Goal: Task Accomplishment & Management: Manage account settings

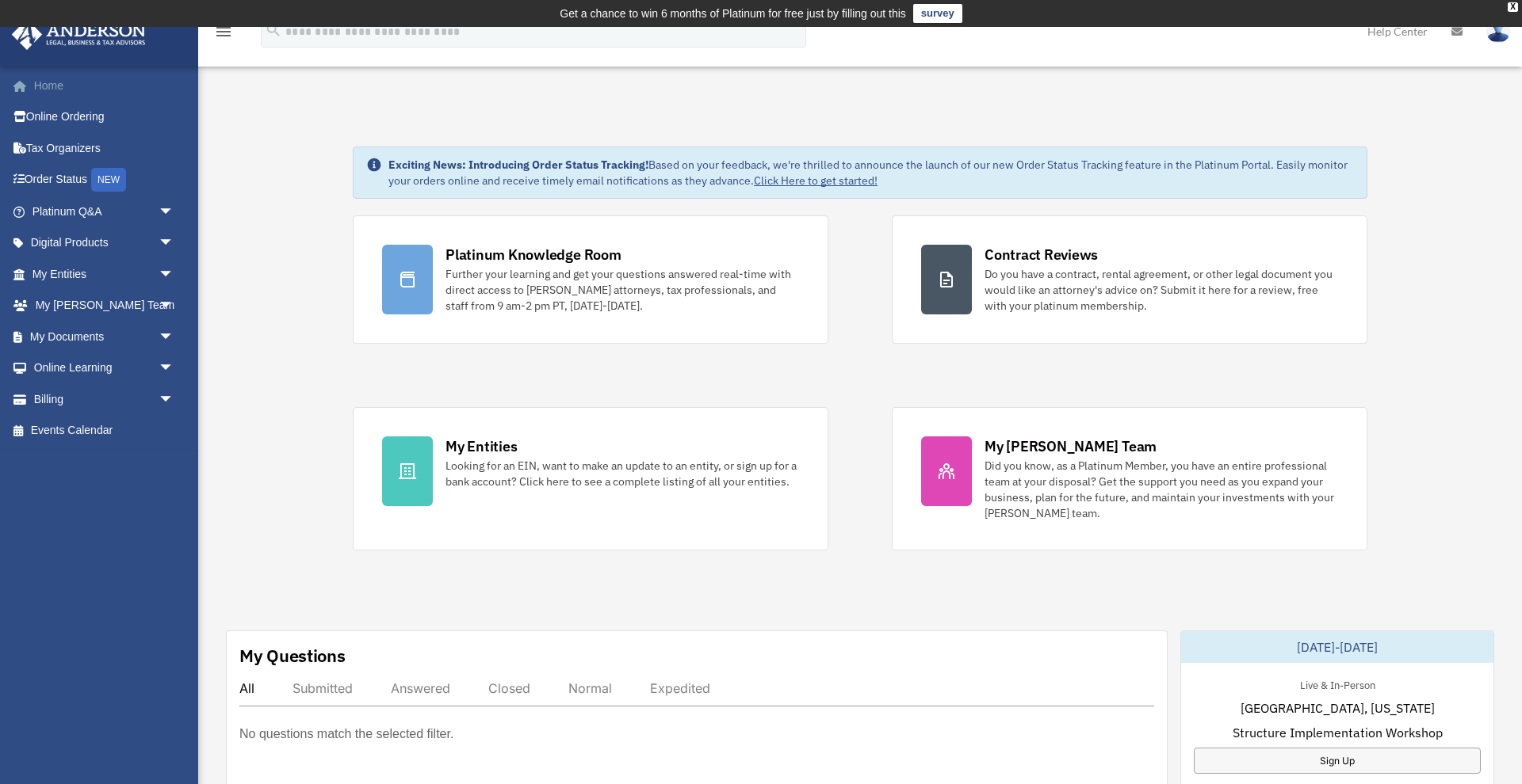
click at [52, 80] on link "Home" at bounding box center [104, 85] width 187 height 31
click at [1495, 38] on img at bounding box center [1498, 31] width 24 height 23
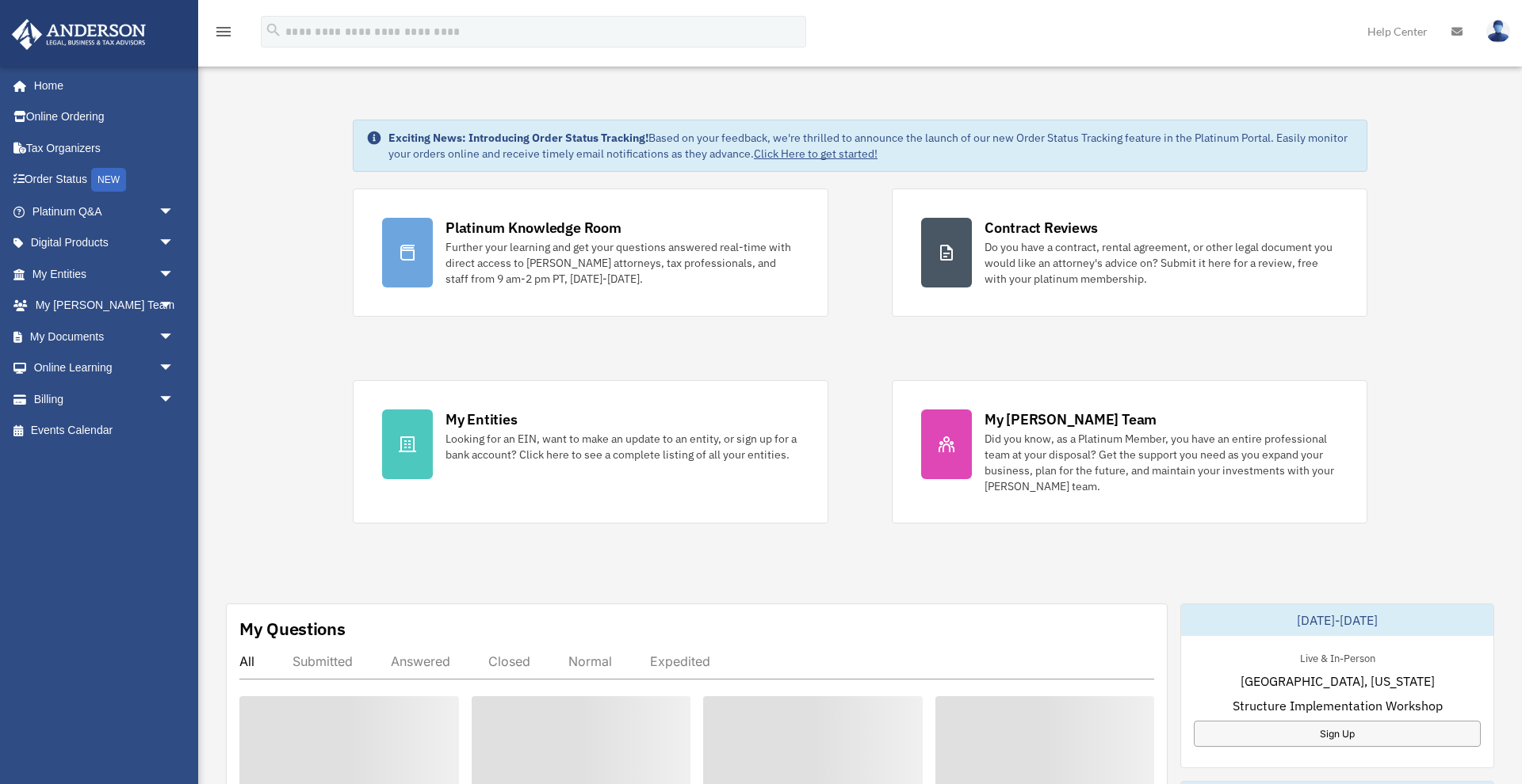
click at [1495, 34] on img at bounding box center [1498, 31] width 24 height 23
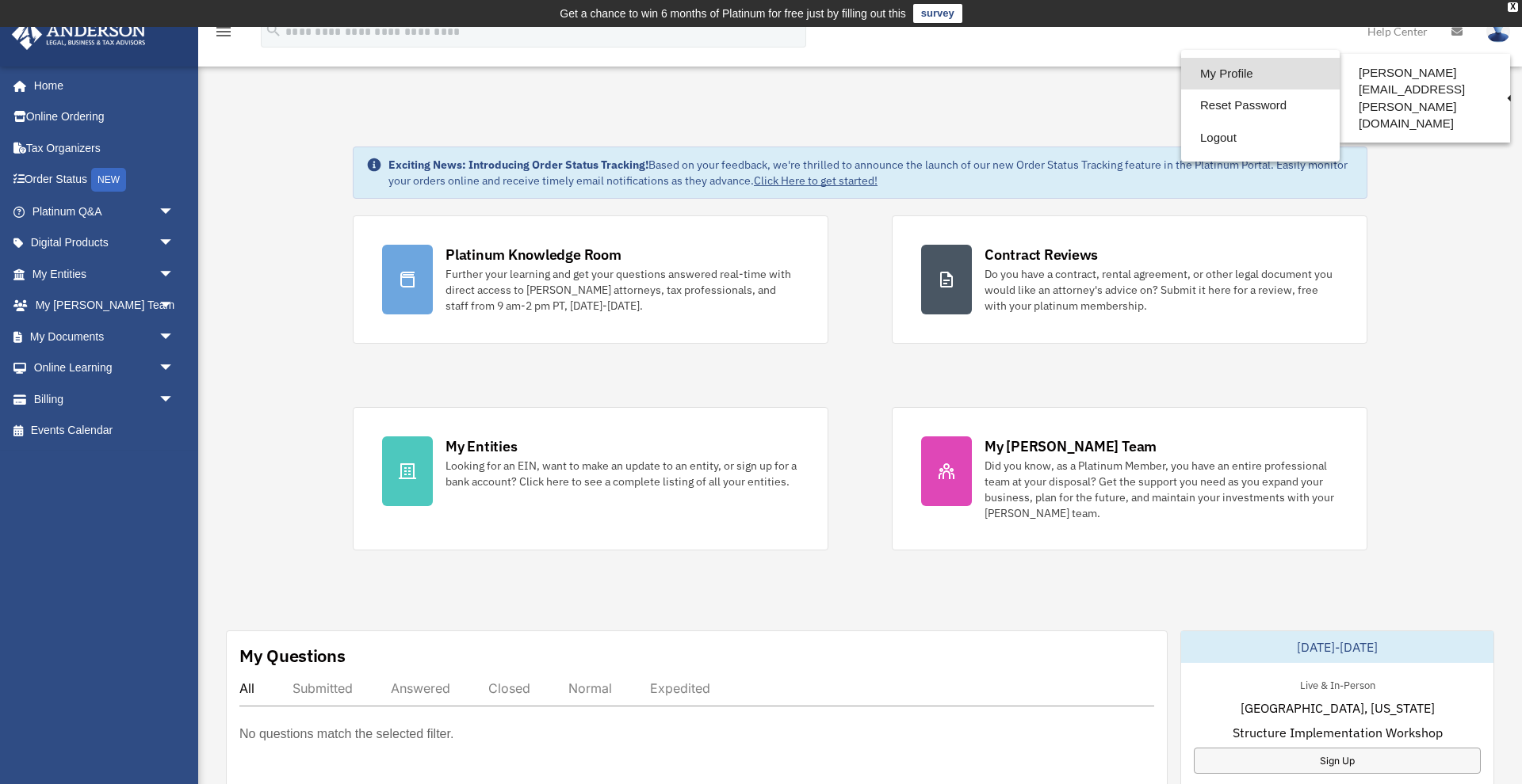
click at [1254, 77] on link "My Profile" at bounding box center [1260, 74] width 158 height 32
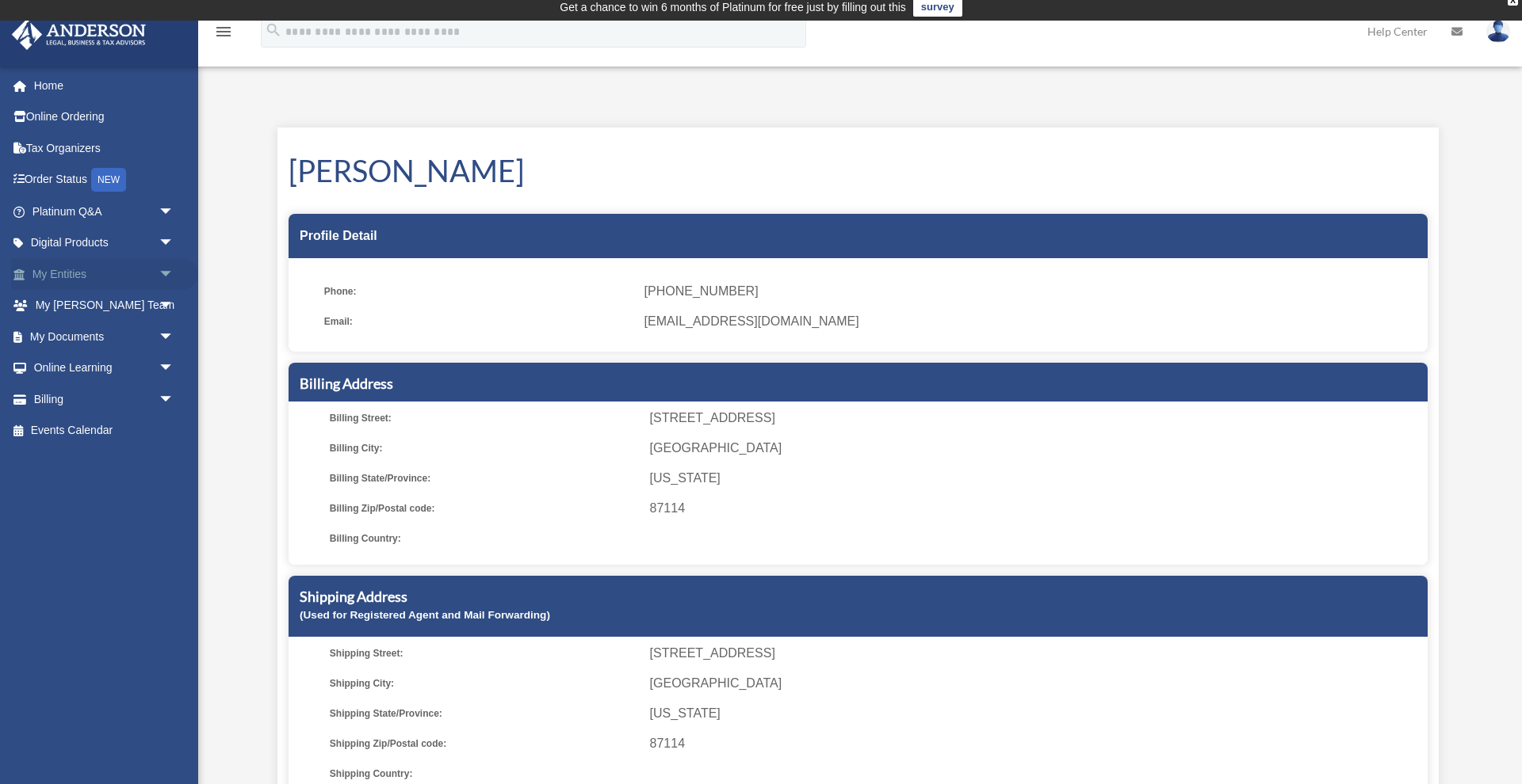
scroll to position [11, 0]
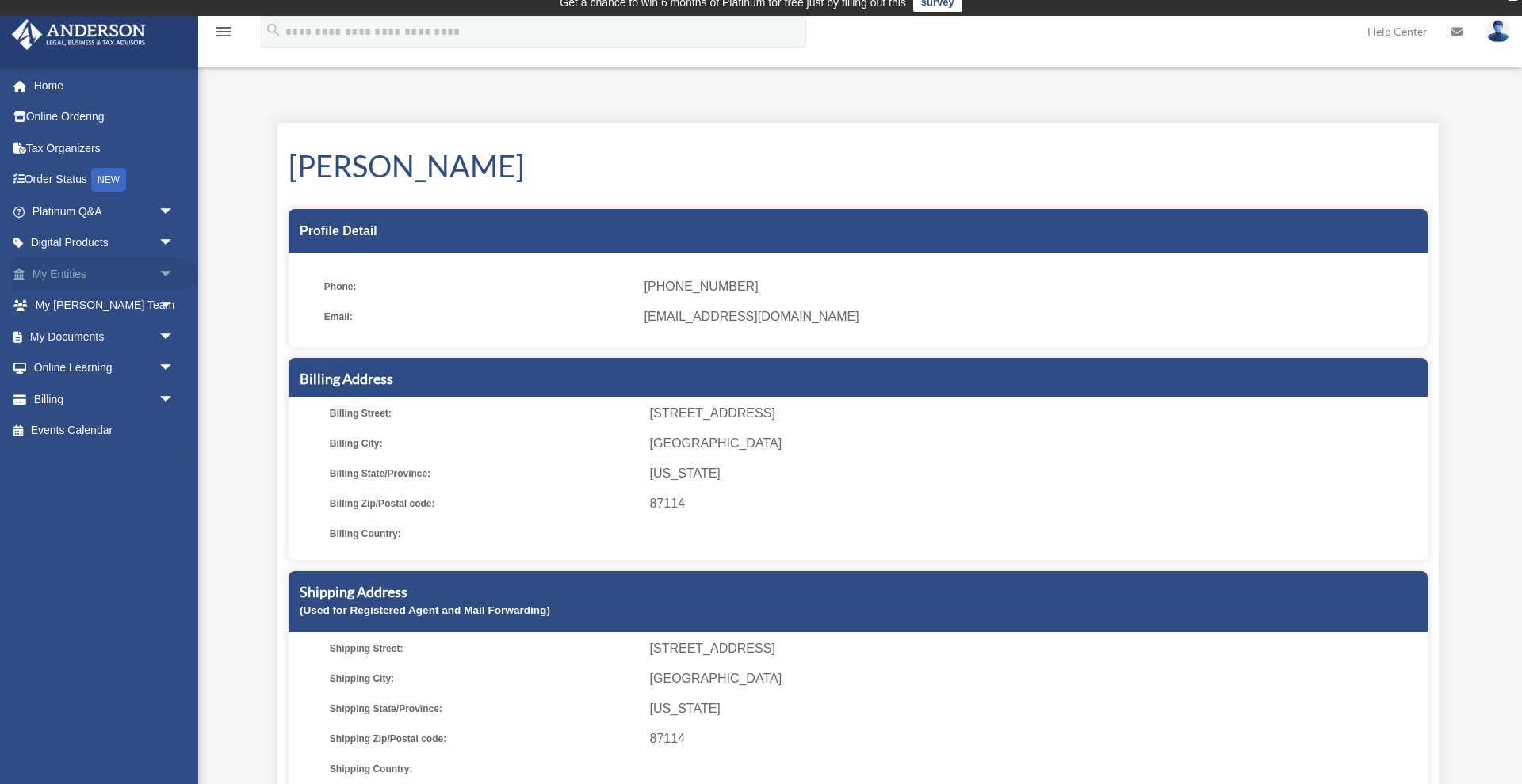
click at [114, 274] on link "My Entities arrow_drop_down" at bounding box center [104, 274] width 187 height 31
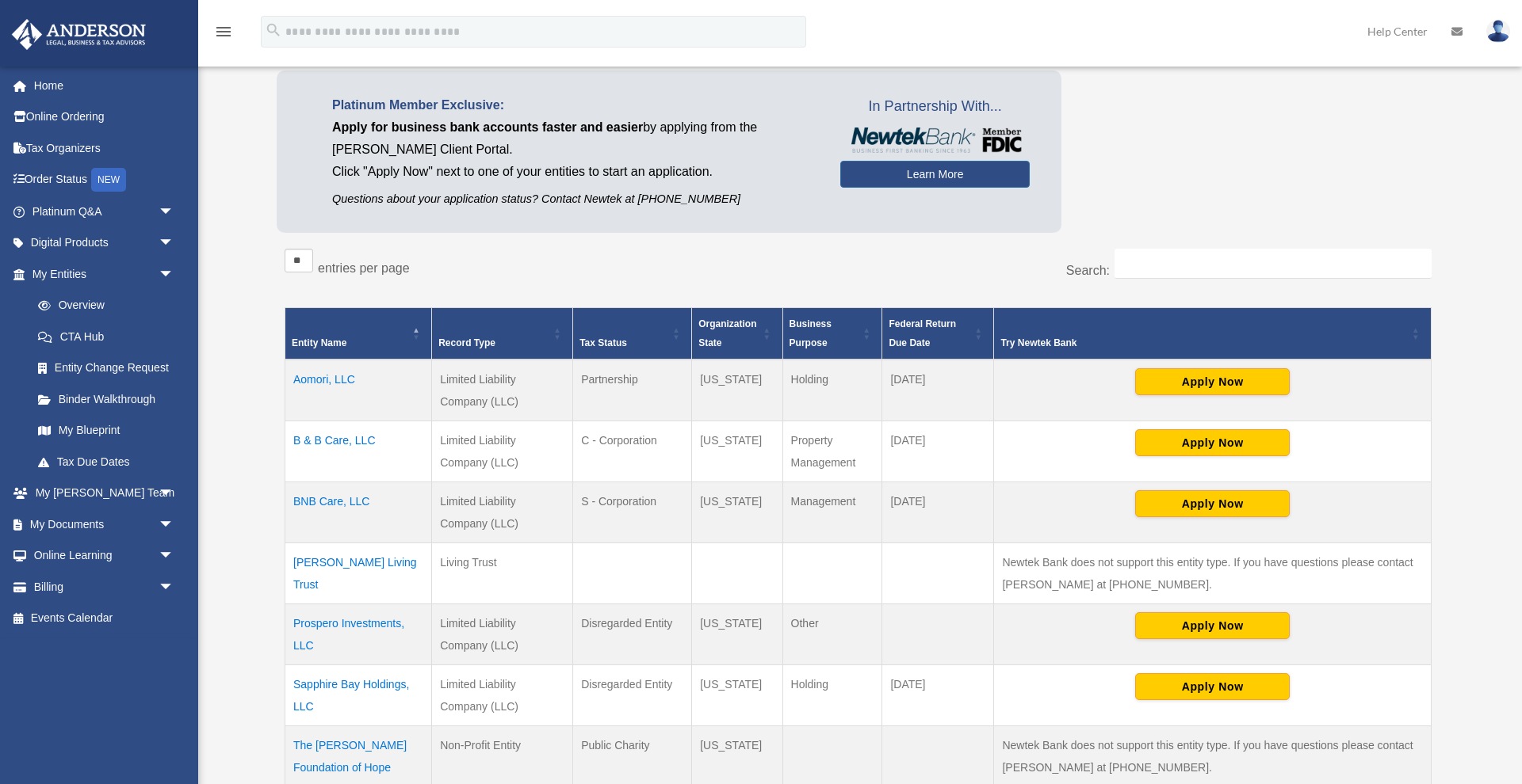
scroll to position [144, 0]
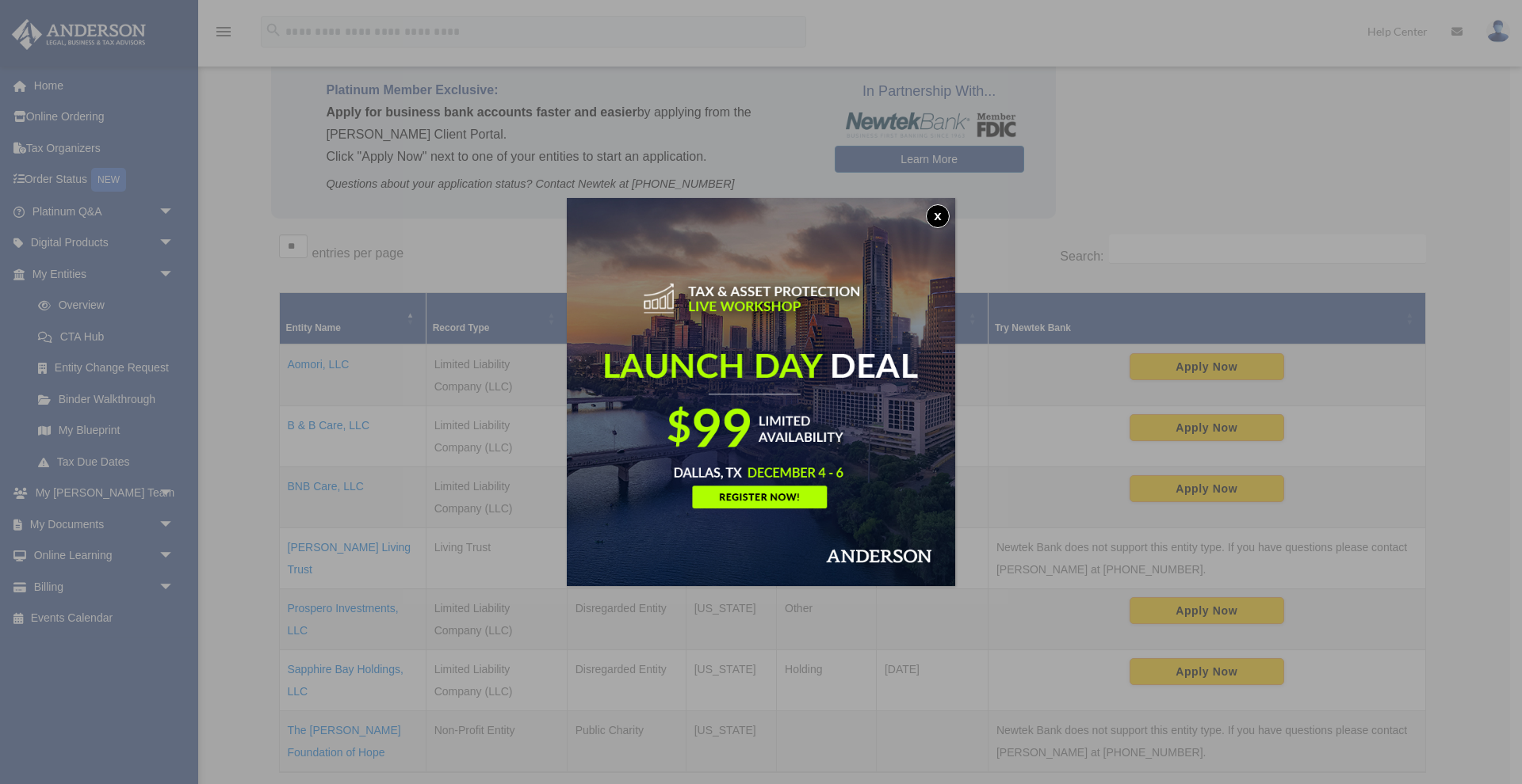
click at [937, 217] on button "x" at bounding box center [937, 216] width 24 height 24
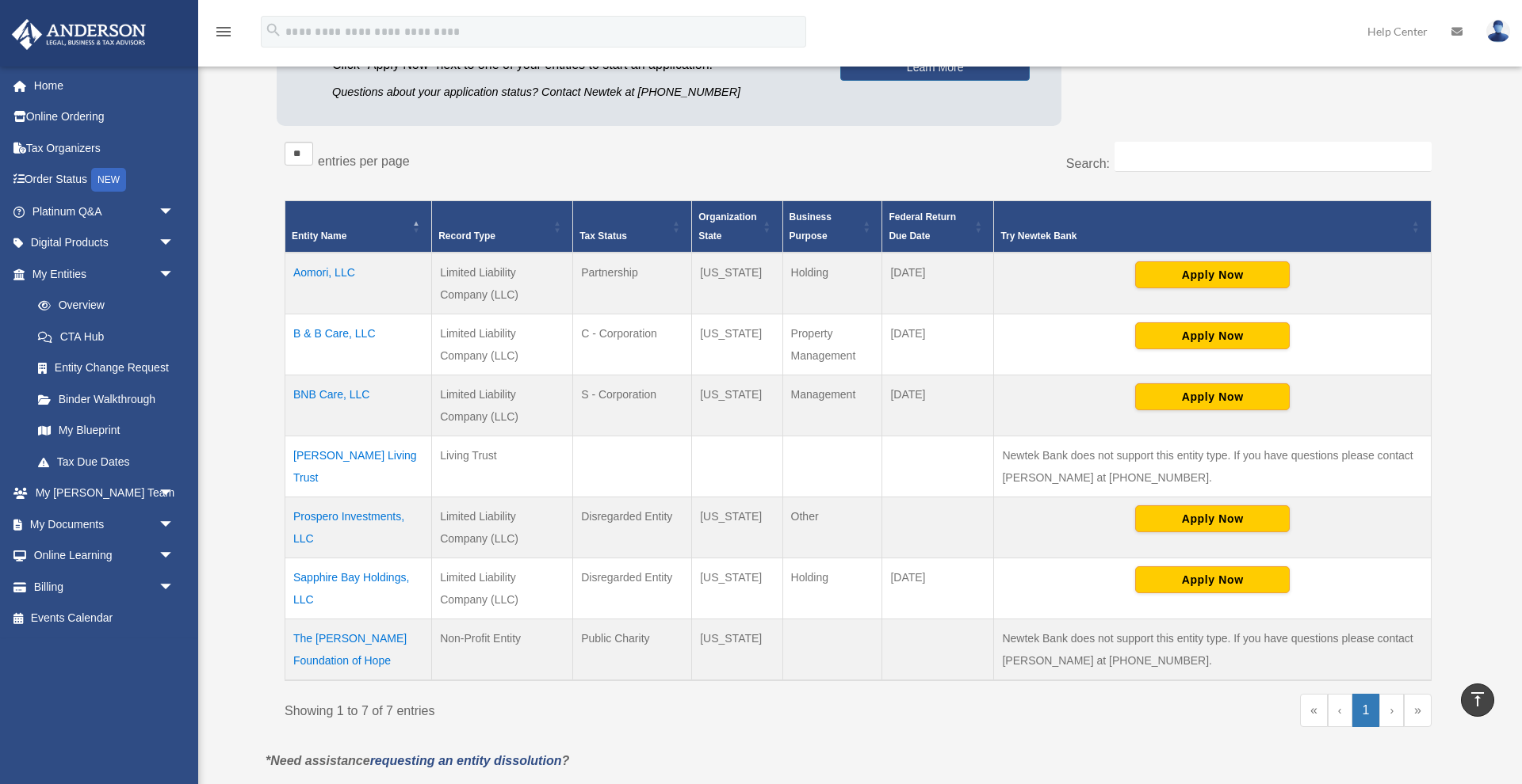
scroll to position [236, 0]
click at [168, 487] on span "arrow_drop_down" at bounding box center [173, 493] width 31 height 32
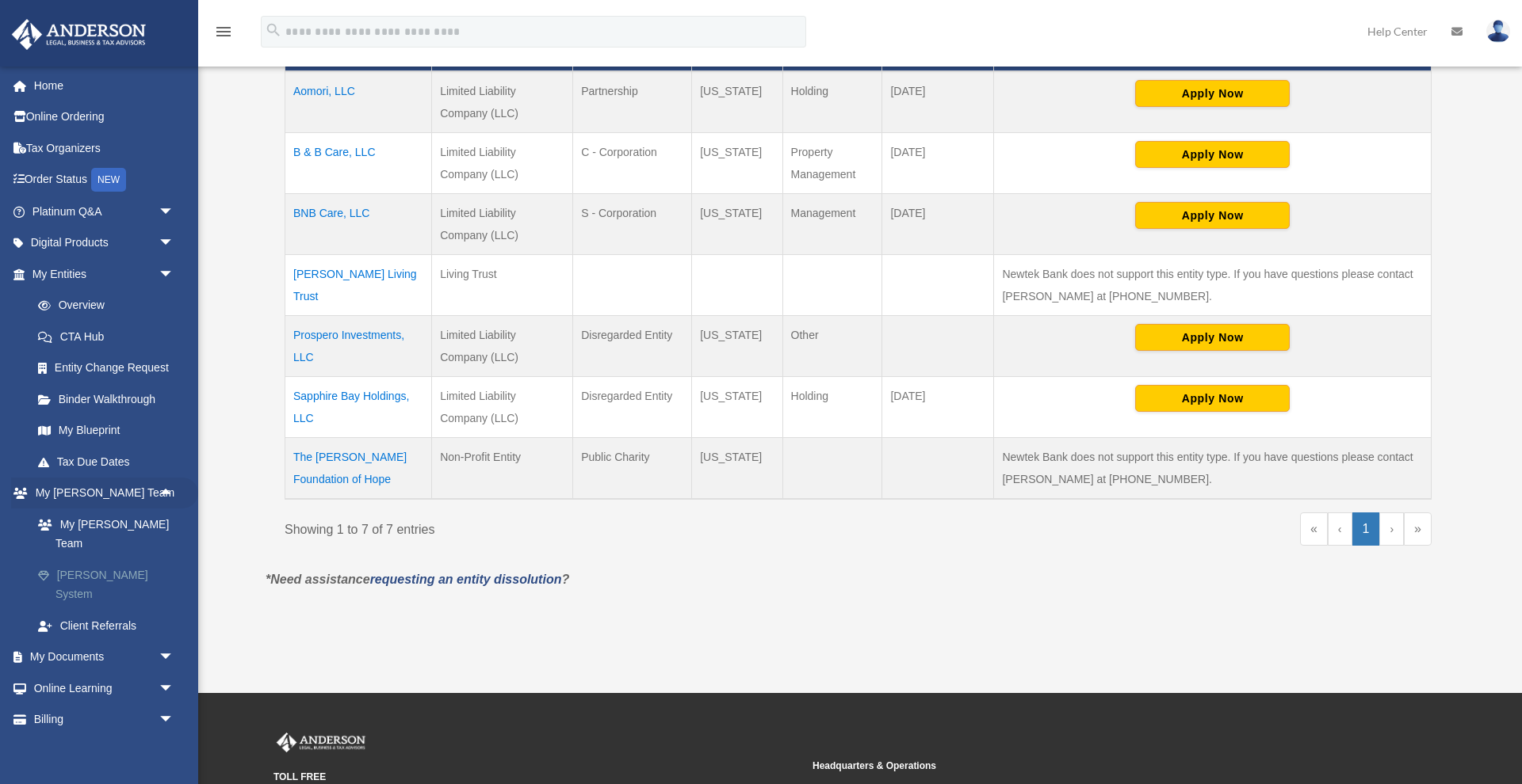
scroll to position [443, 0]
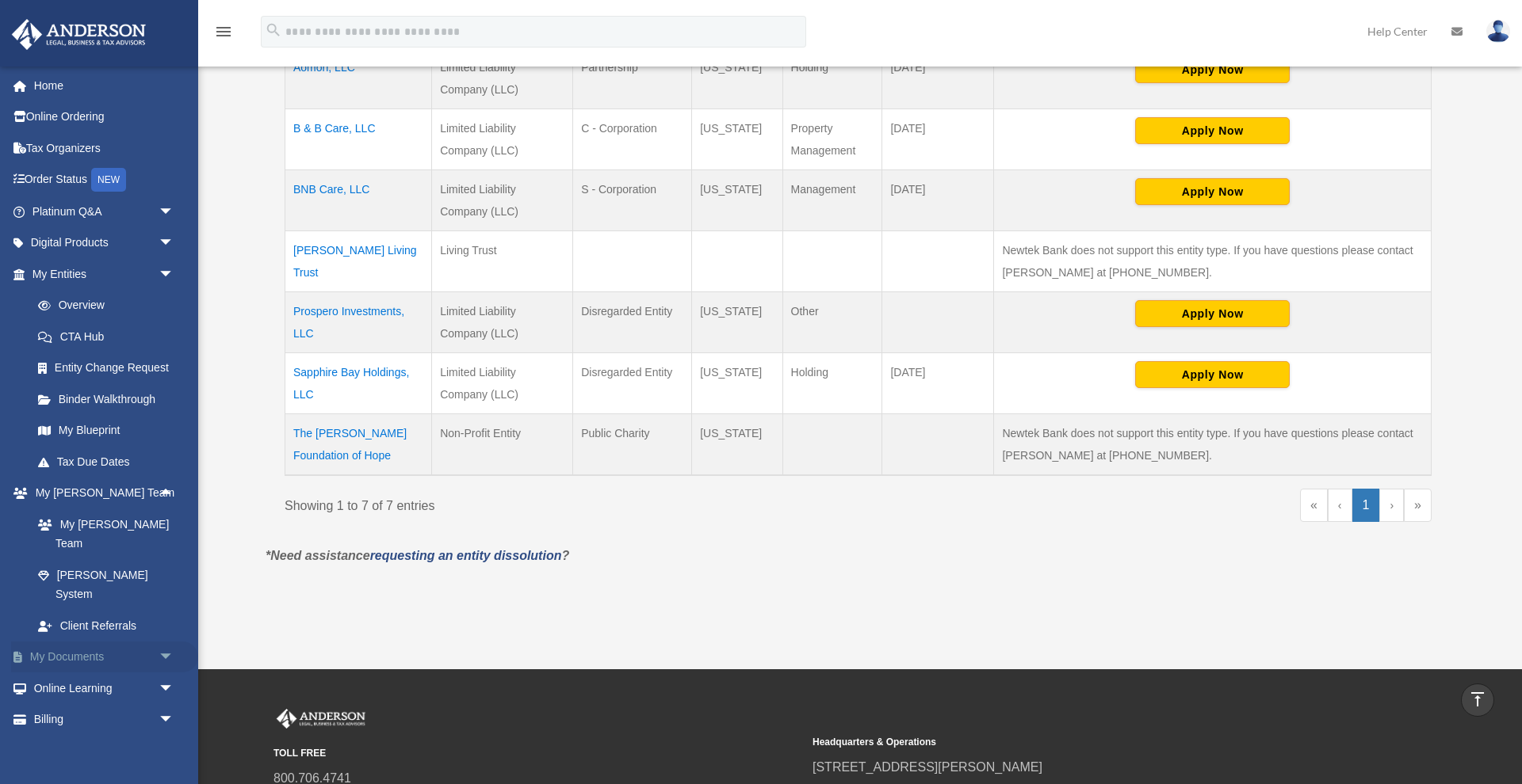
click at [169, 642] on span "arrow_drop_down" at bounding box center [173, 658] width 31 height 32
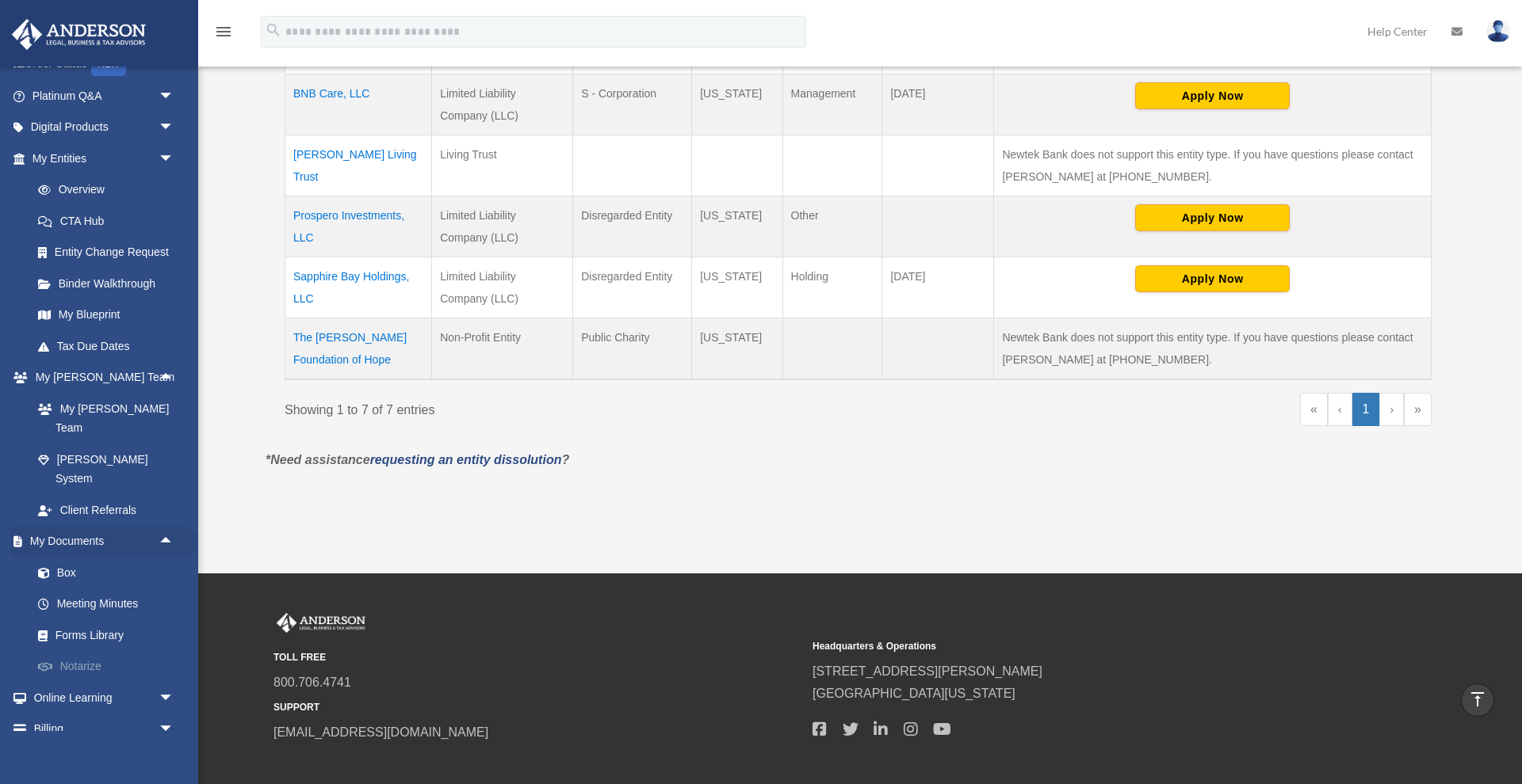
scroll to position [553, 0]
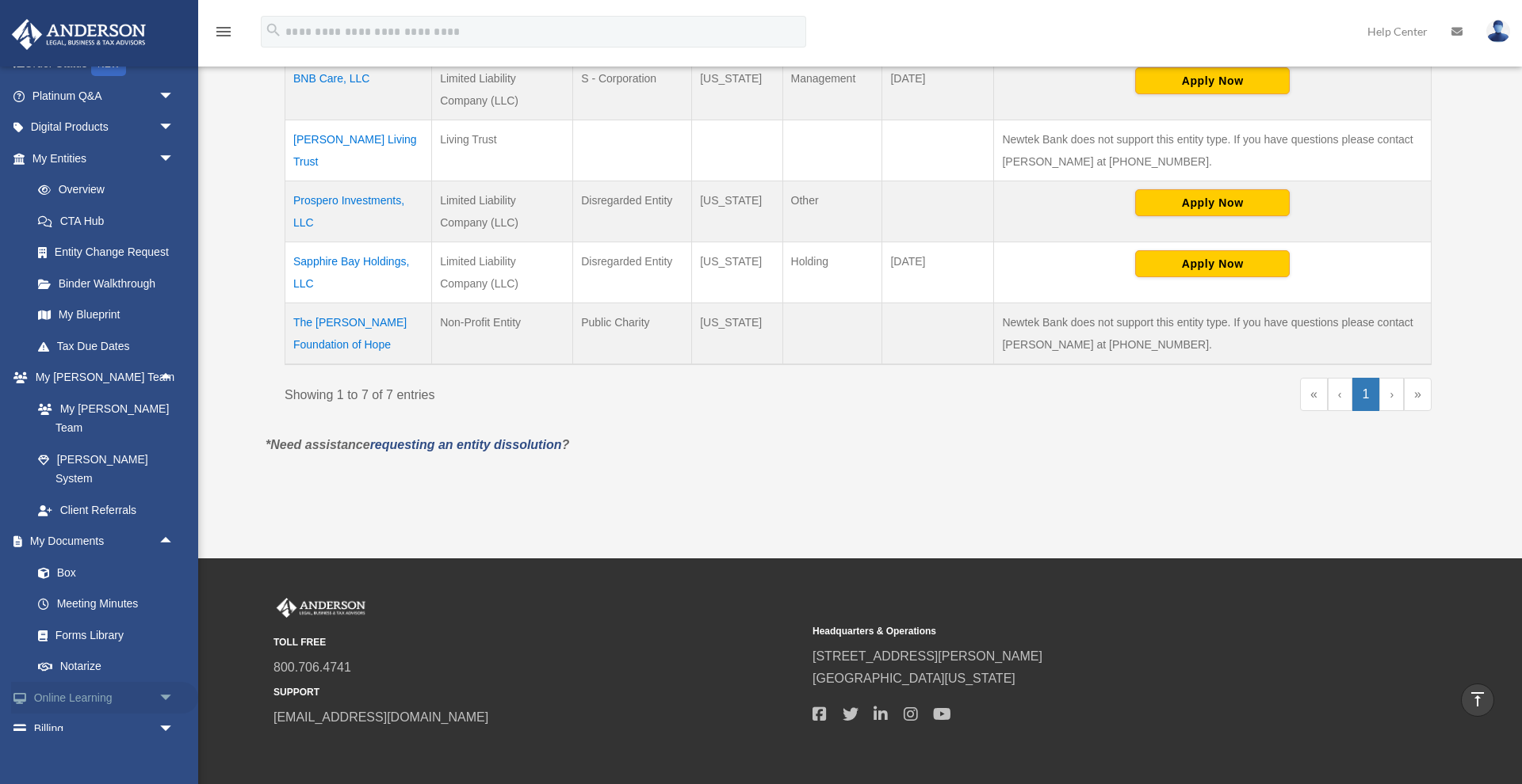
click at [165, 682] on span "arrow_drop_down" at bounding box center [173, 698] width 31 height 32
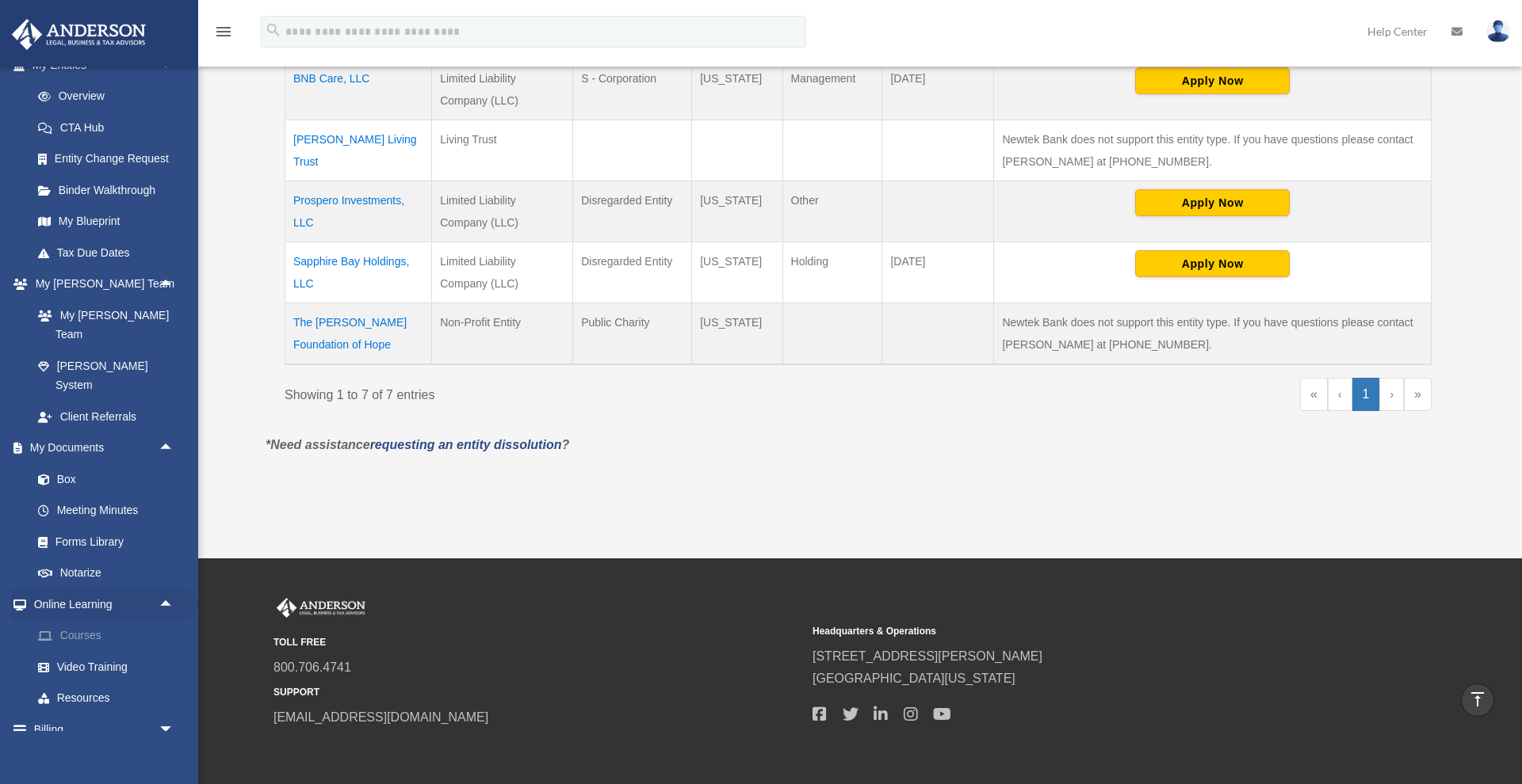
scroll to position [208, 0]
click at [87, 621] on link "Courses" at bounding box center [110, 636] width 176 height 31
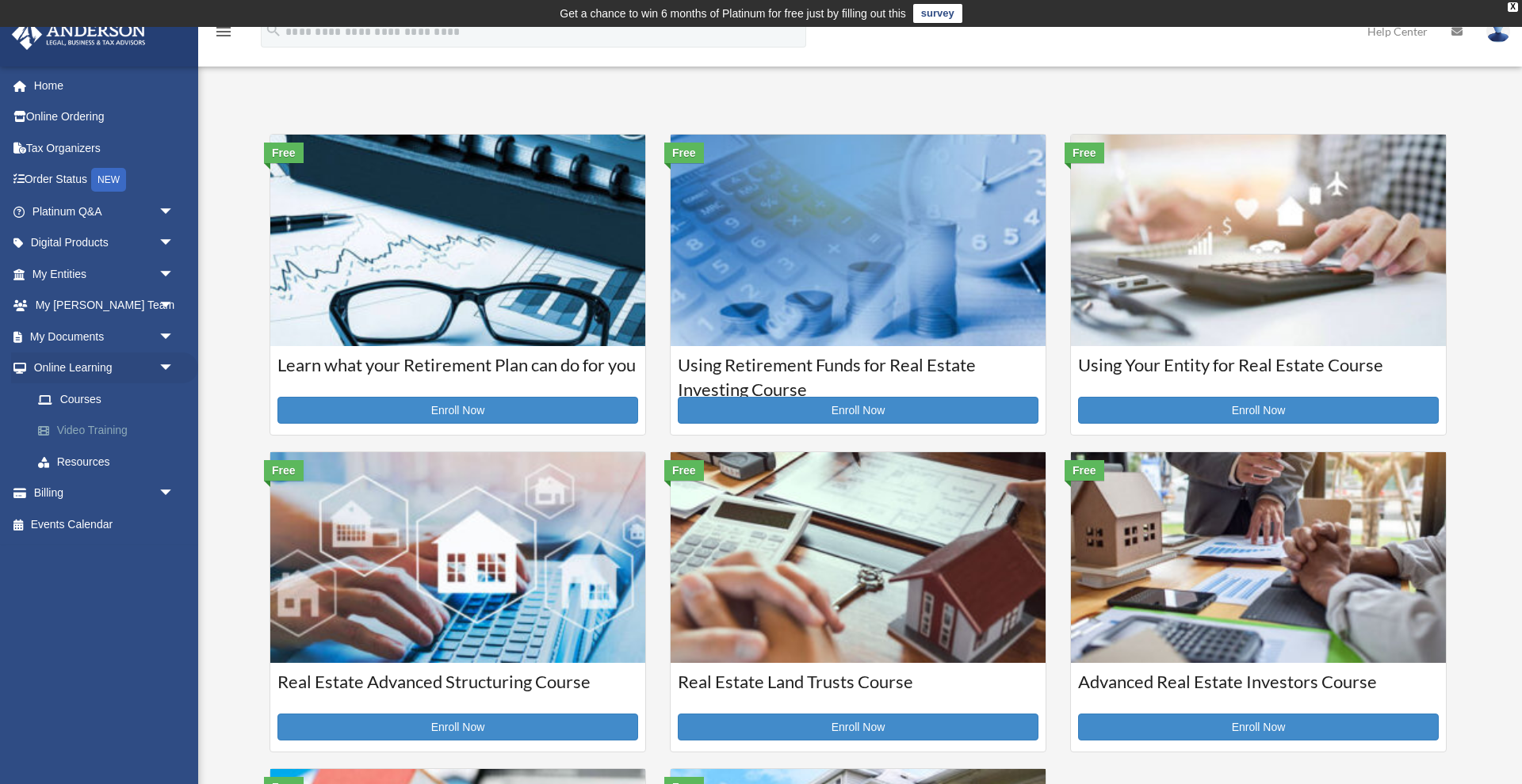
click at [108, 423] on link "Video Training" at bounding box center [110, 430] width 176 height 31
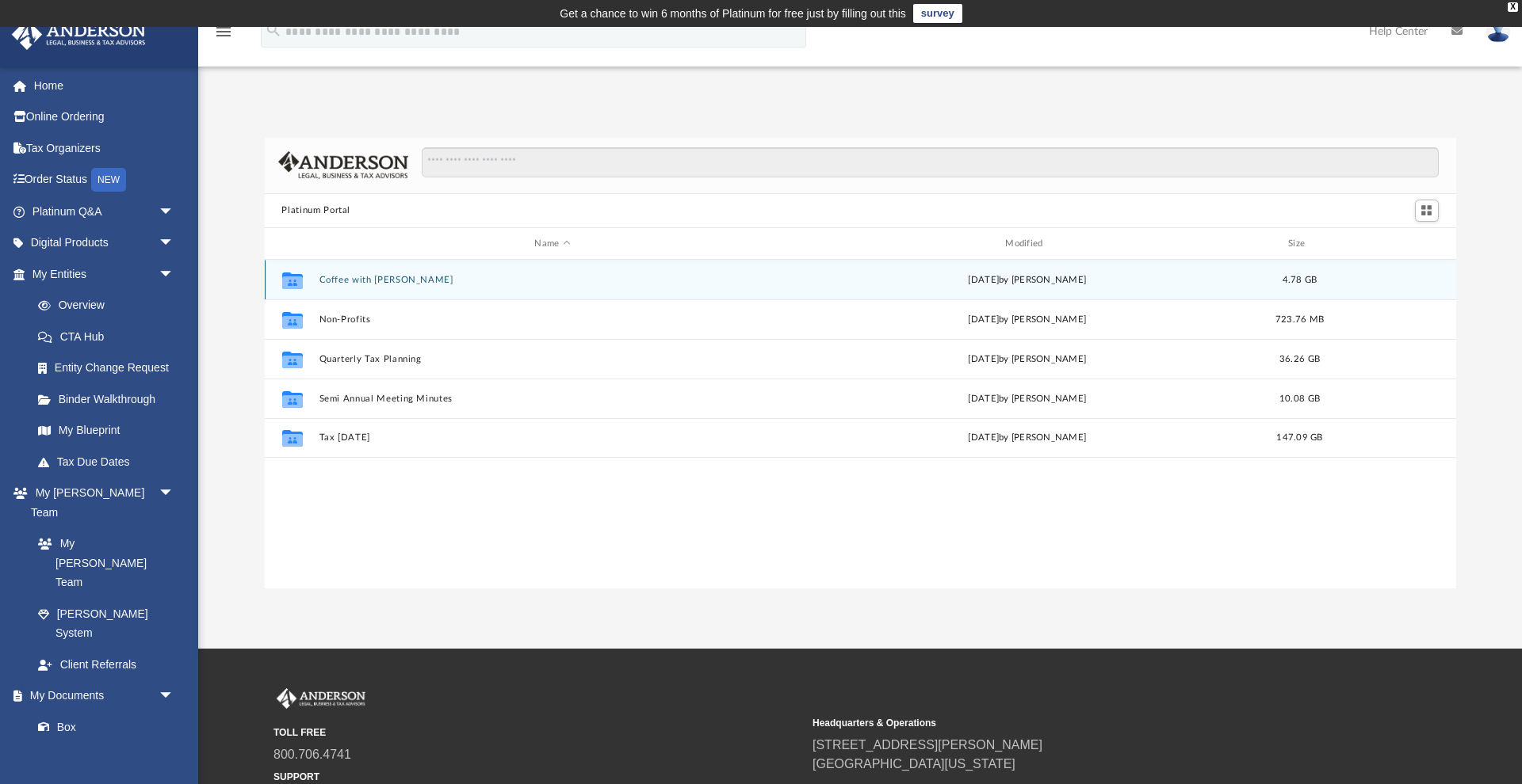
scroll to position [9, 0]
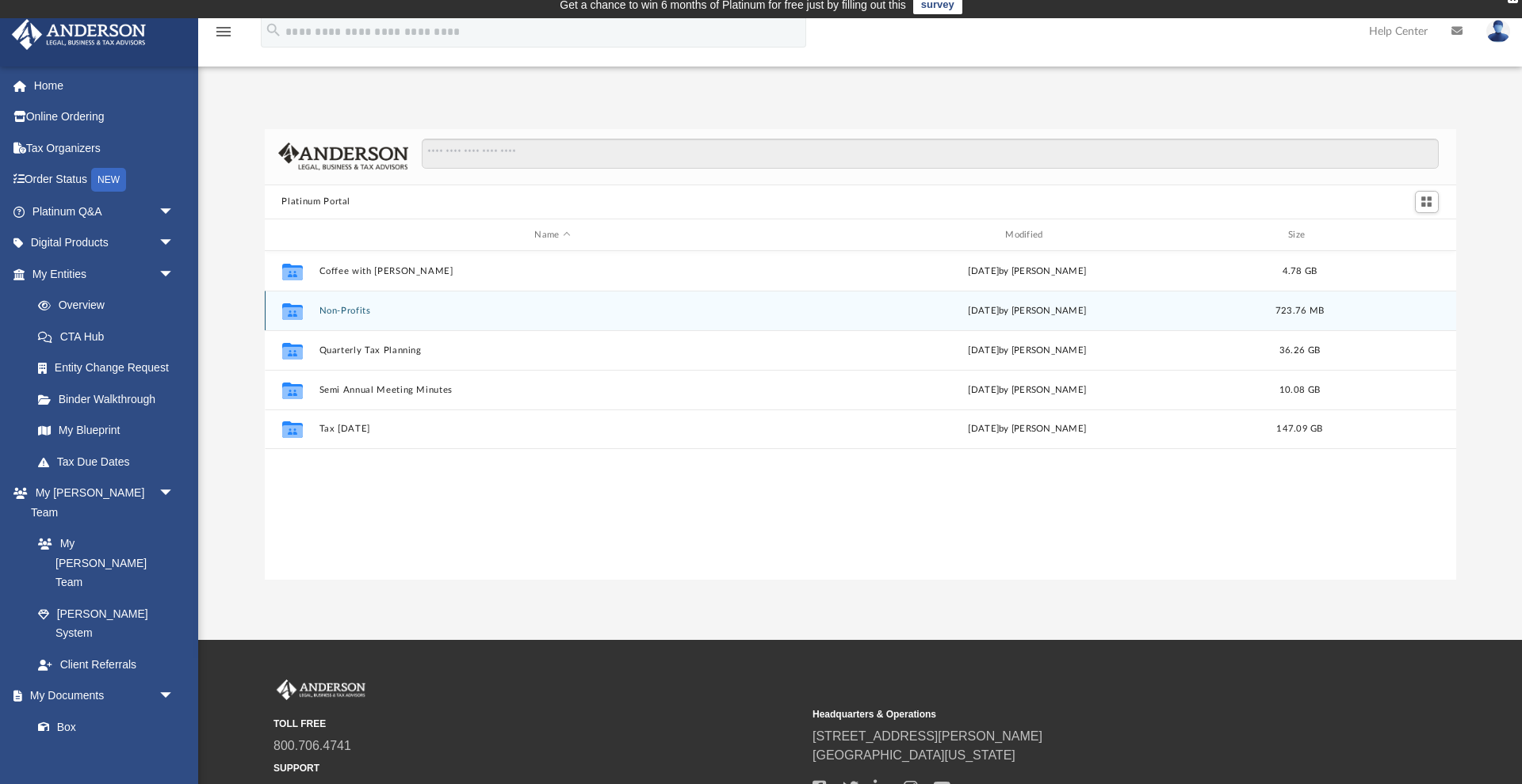
click at [335, 310] on button "Non-Profits" at bounding box center [552, 311] width 468 height 11
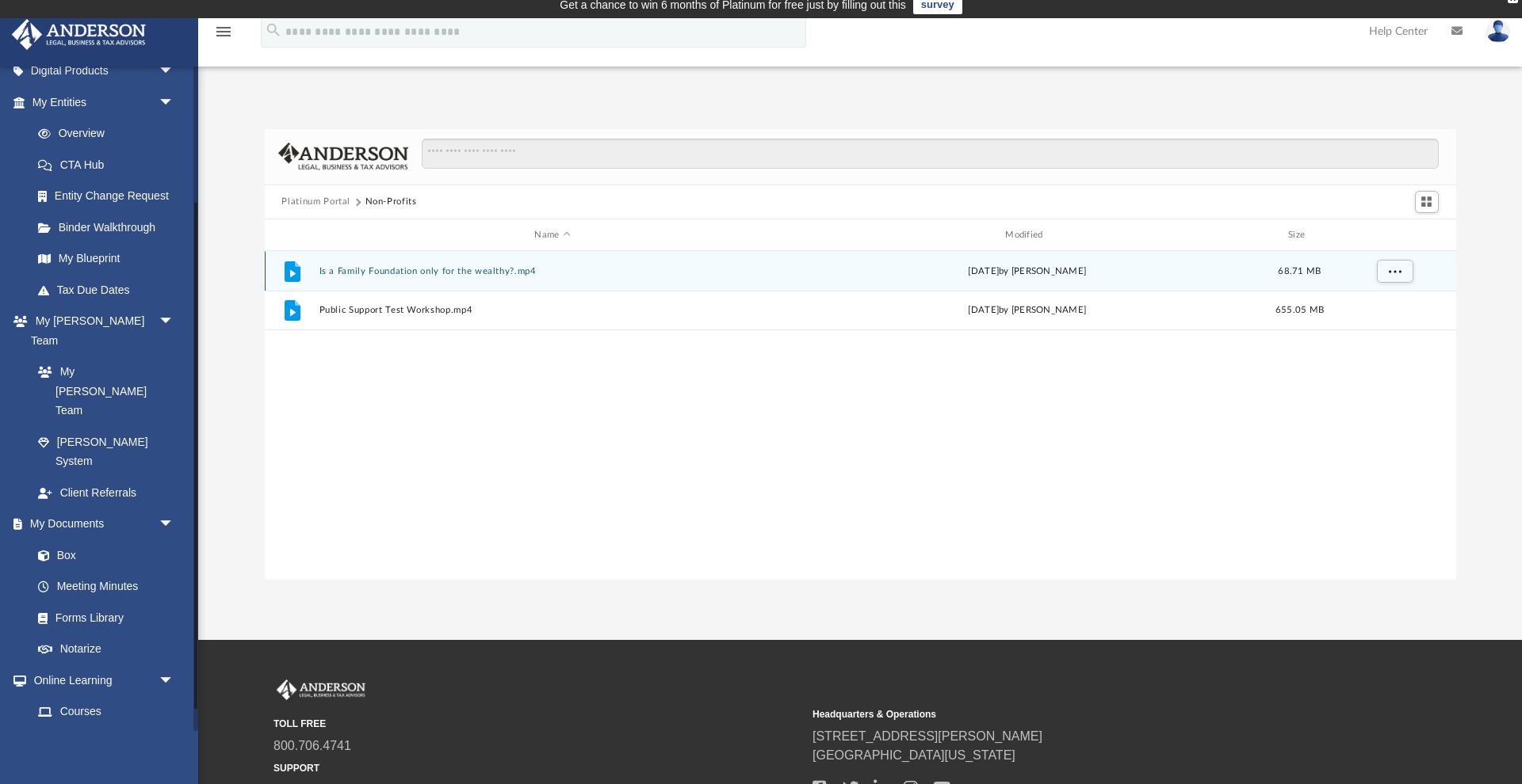
scroll to position [184, 0]
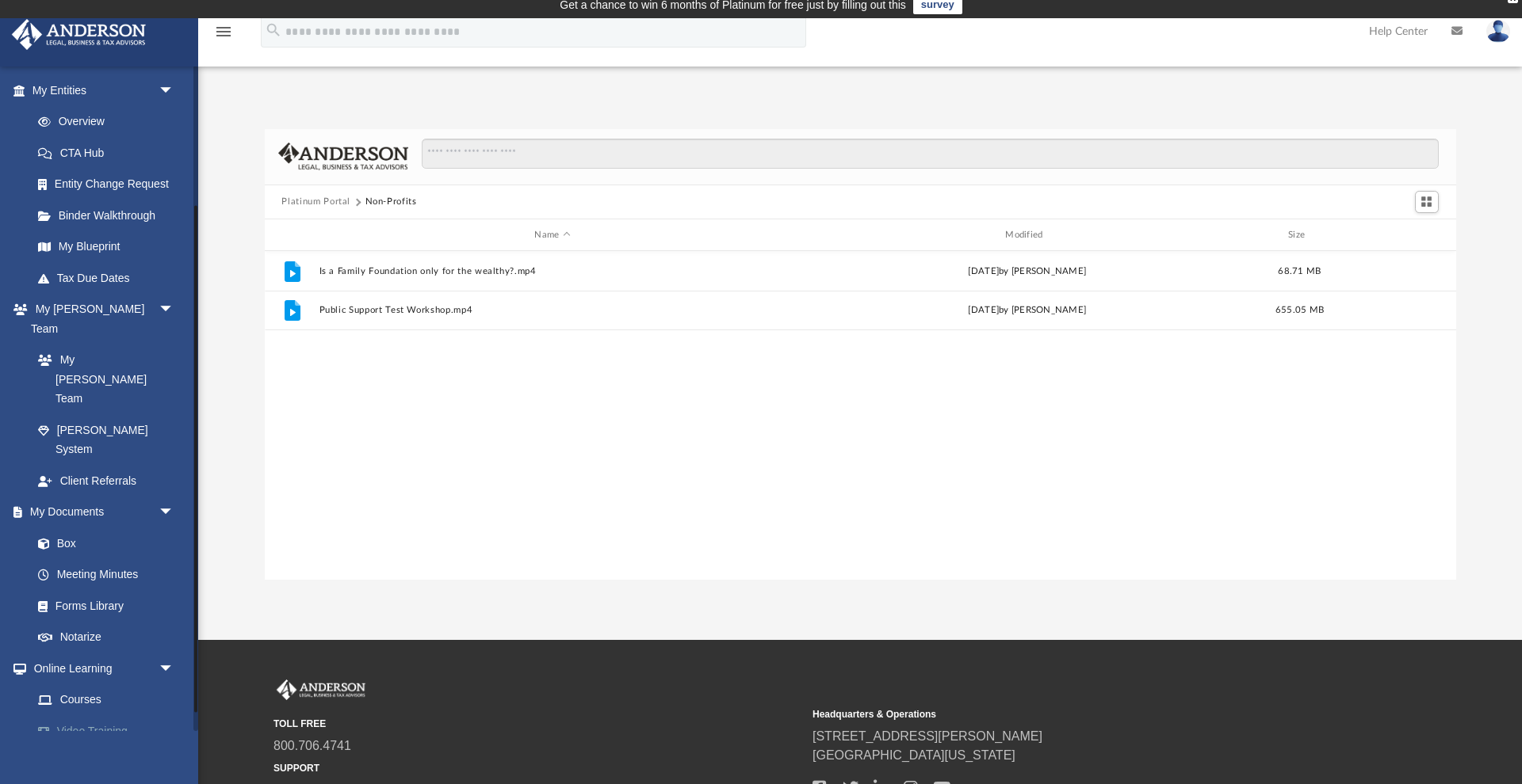
click at [93, 715] on link "Video Training" at bounding box center [110, 730] width 176 height 31
click at [91, 715] on link "Video Training" at bounding box center [110, 730] width 176 height 31
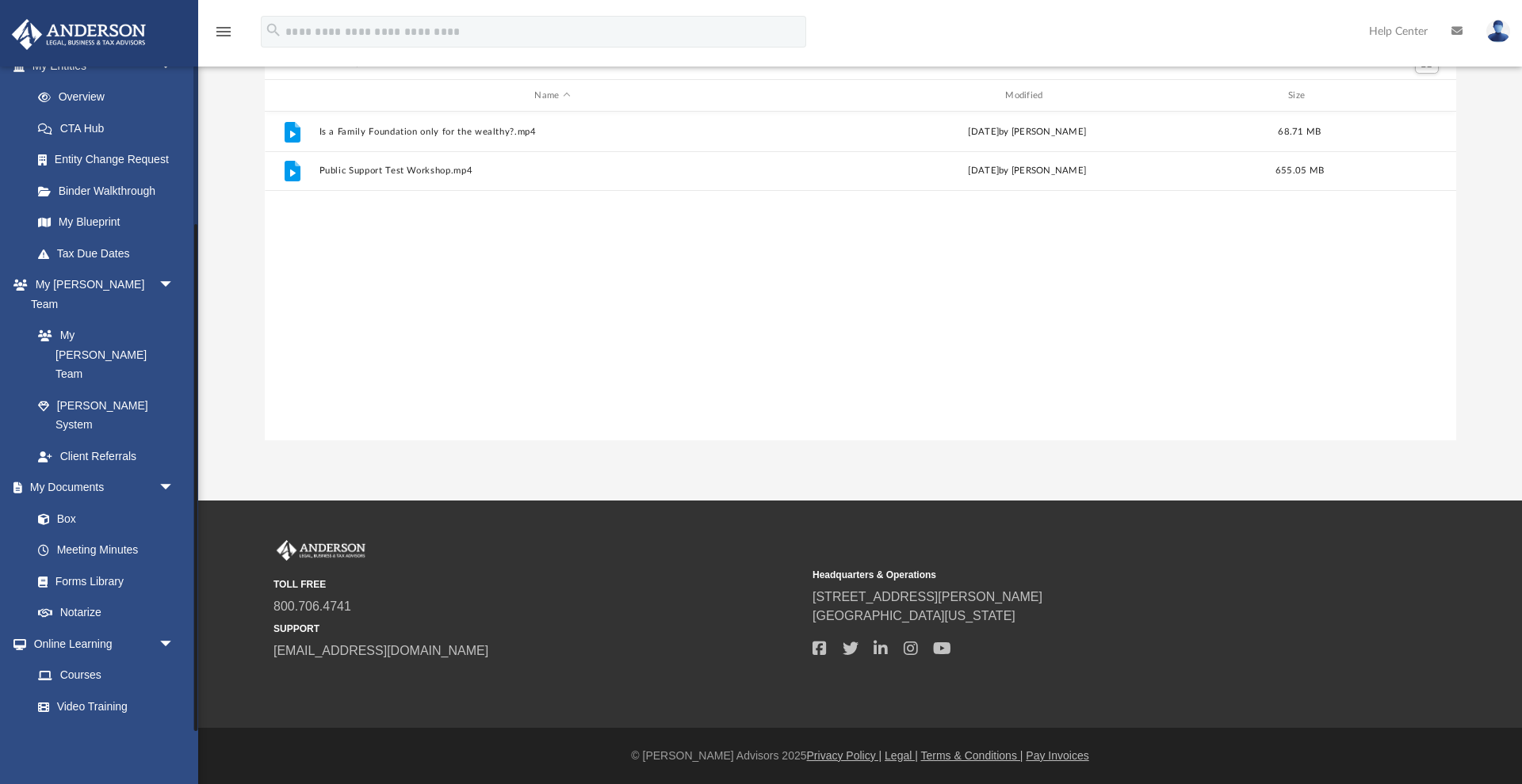
scroll to position [148, 0]
click at [173, 754] on span "arrow_drop_down" at bounding box center [173, 770] width 31 height 32
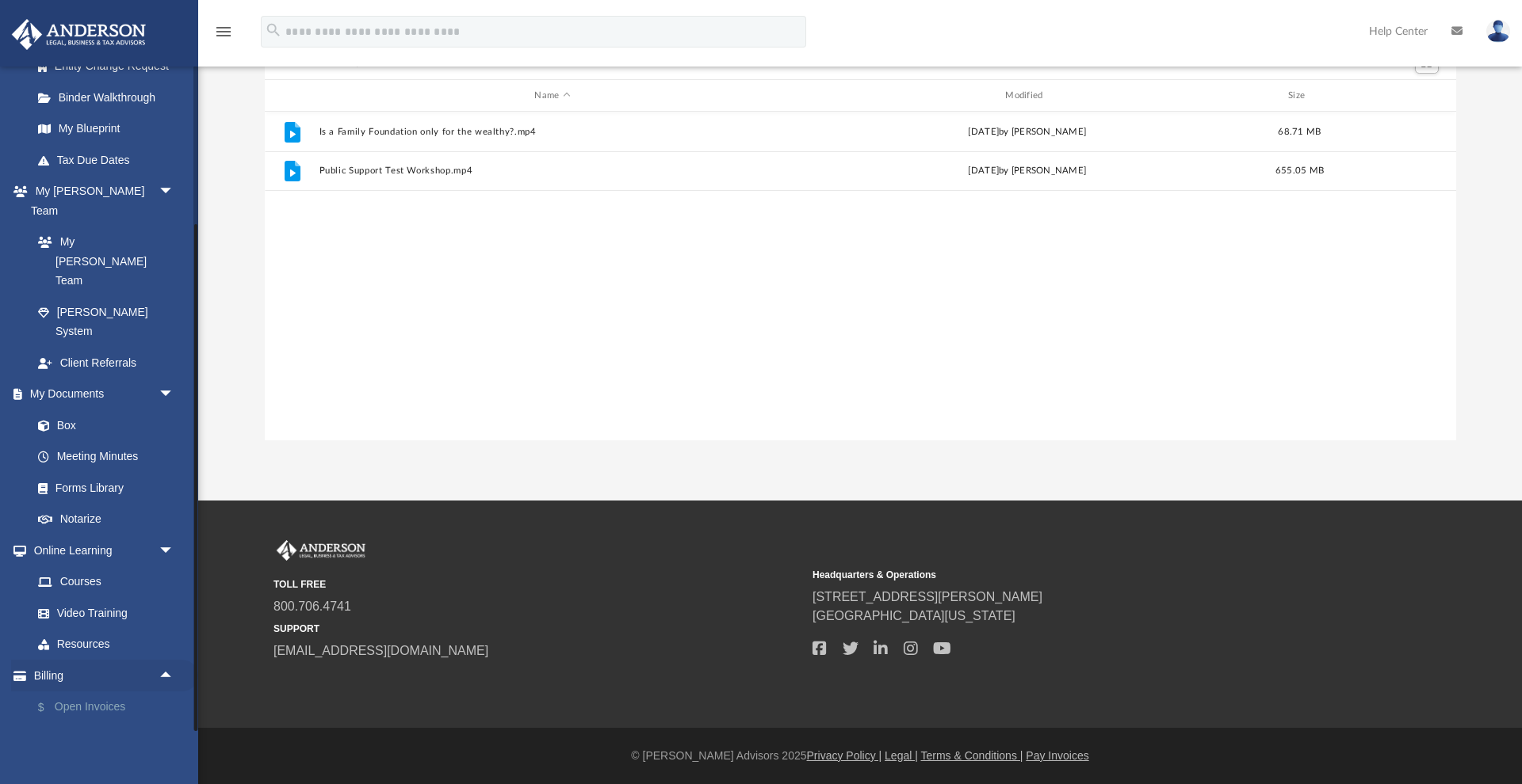
click at [91, 692] on link "$ Open Invoices" at bounding box center [110, 708] width 176 height 32
